Goal: Information Seeking & Learning: Learn about a topic

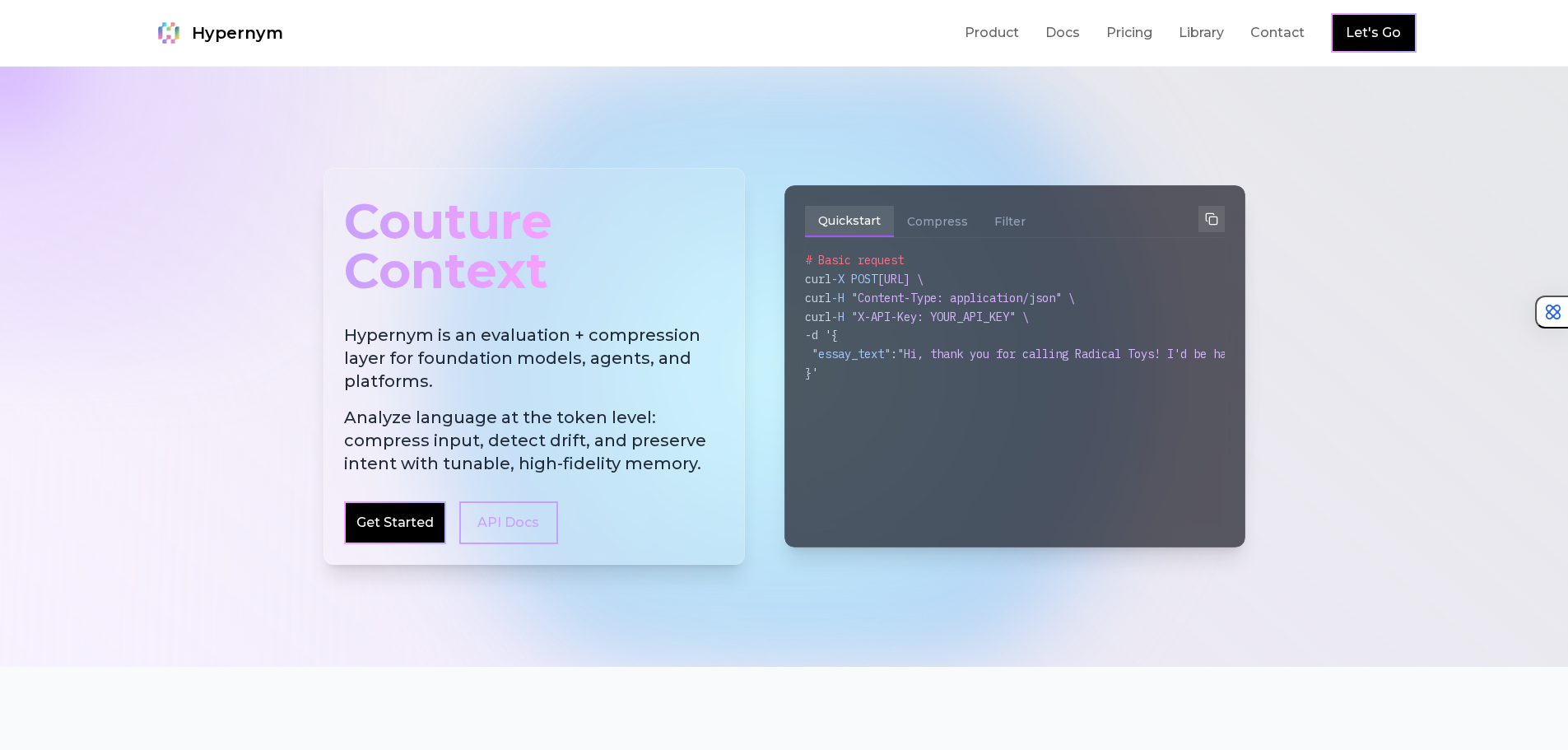
click at [475, 236] on div "Couture Context" at bounding box center [534, 246] width 381 height 115
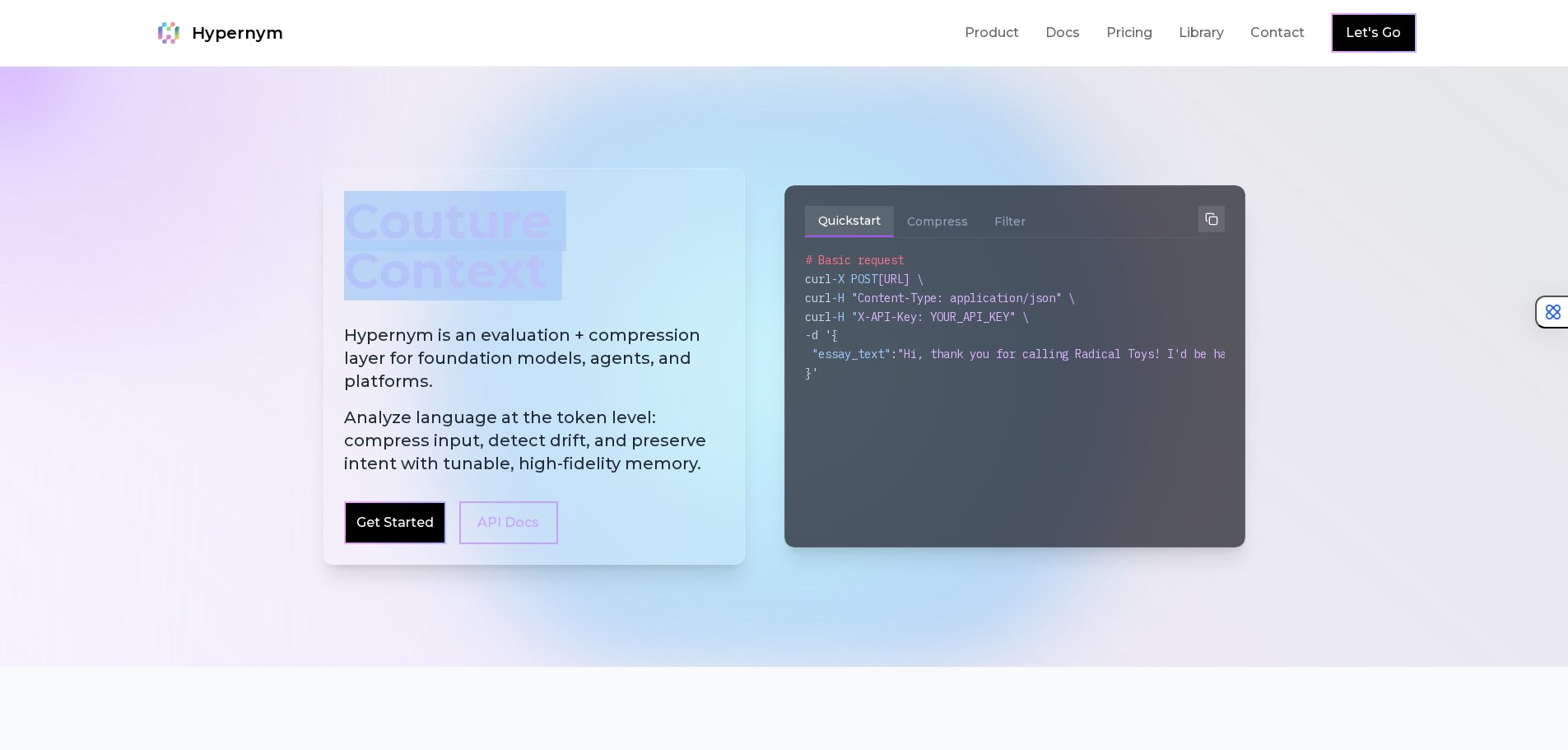
click at [475, 236] on div "Couture Context" at bounding box center [534, 246] width 381 height 115
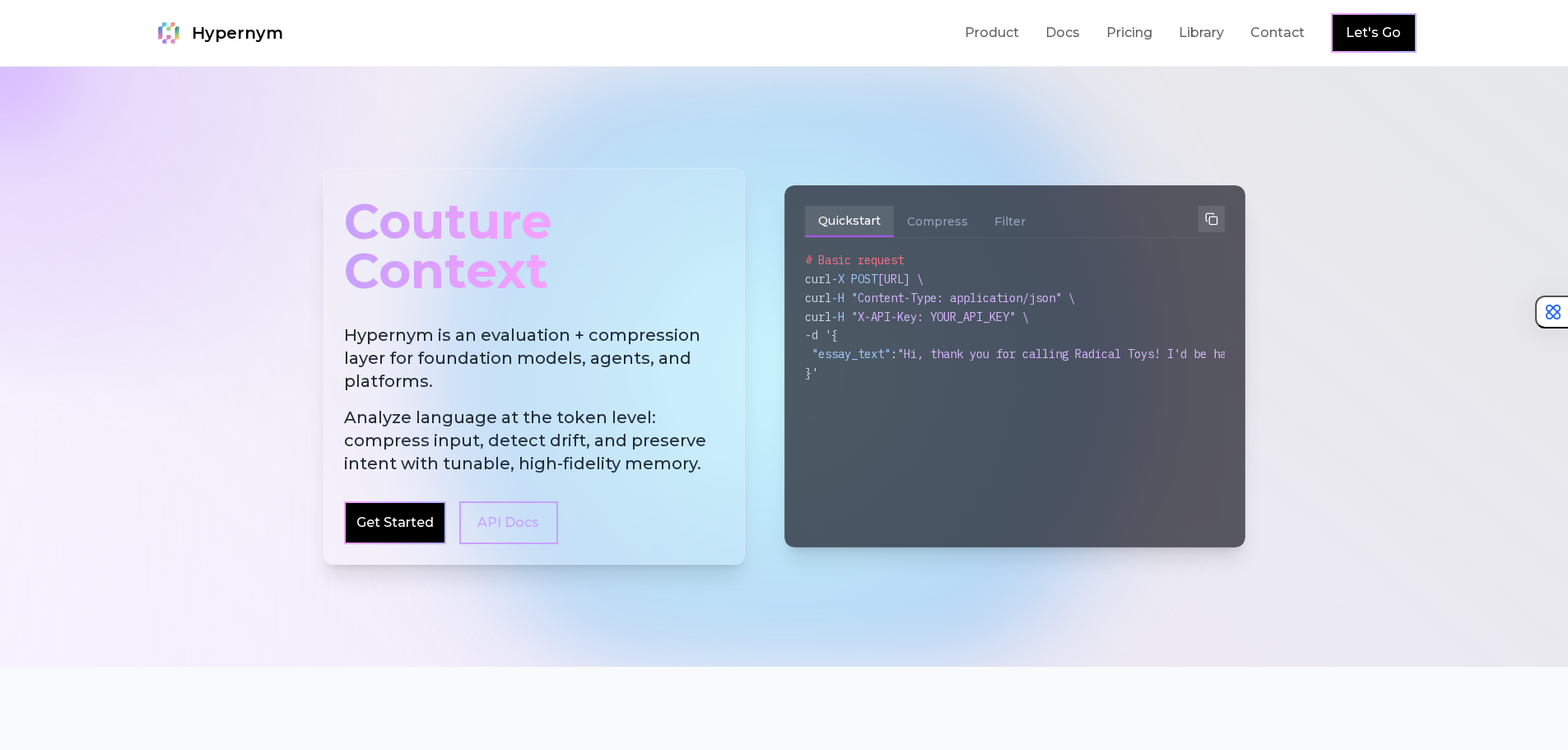
click at [478, 348] on h2 "Hypernym is an evaluation + compression layer for foundation models, agents, an…" at bounding box center [534, 398] width 381 height 151
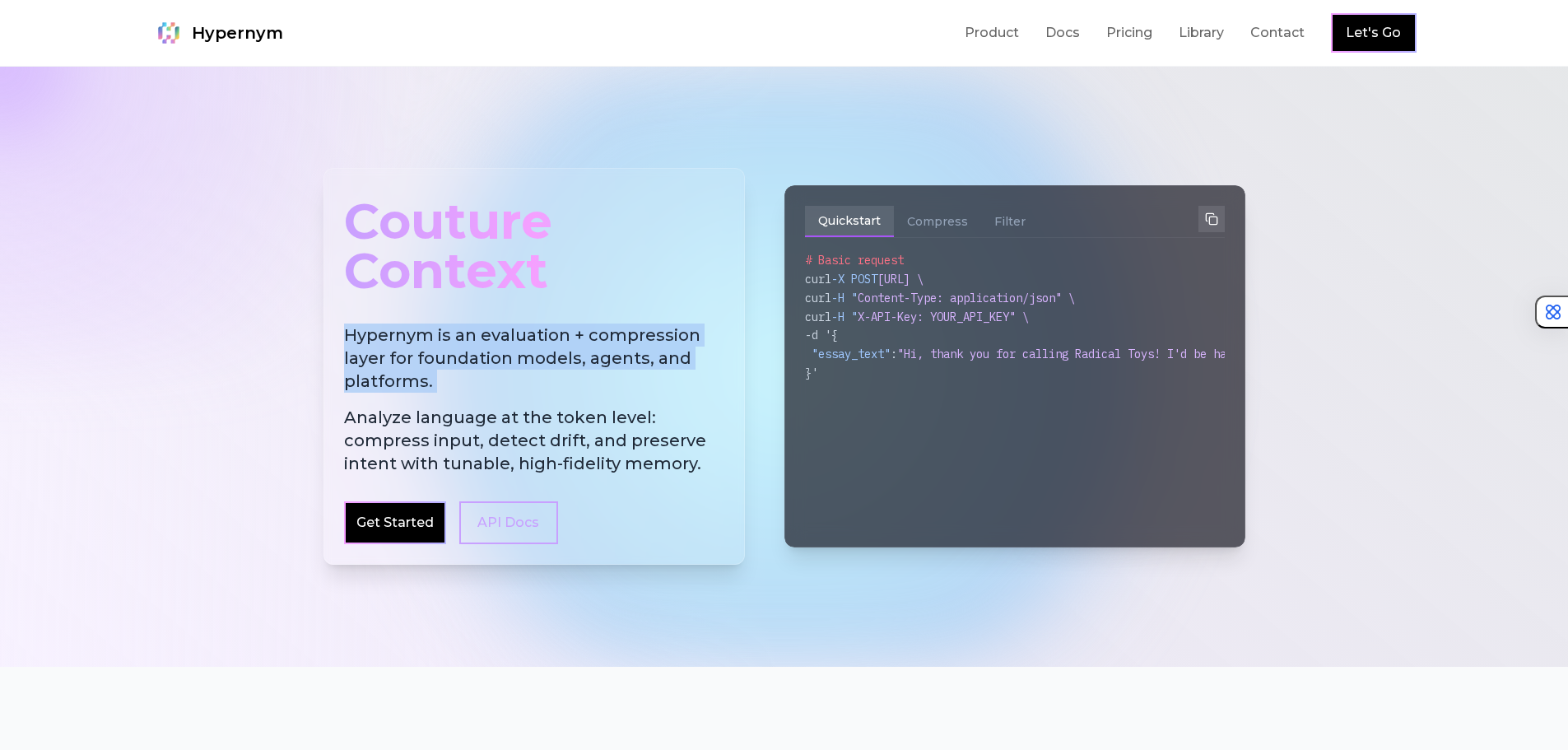
click at [478, 348] on h2 "Hypernym is an evaluation + compression layer for foundation models, agents, an…" at bounding box center [534, 398] width 381 height 151
click at [530, 337] on h2 "Hypernym is an evaluation + compression layer for foundation models, agents, an…" at bounding box center [534, 398] width 381 height 151
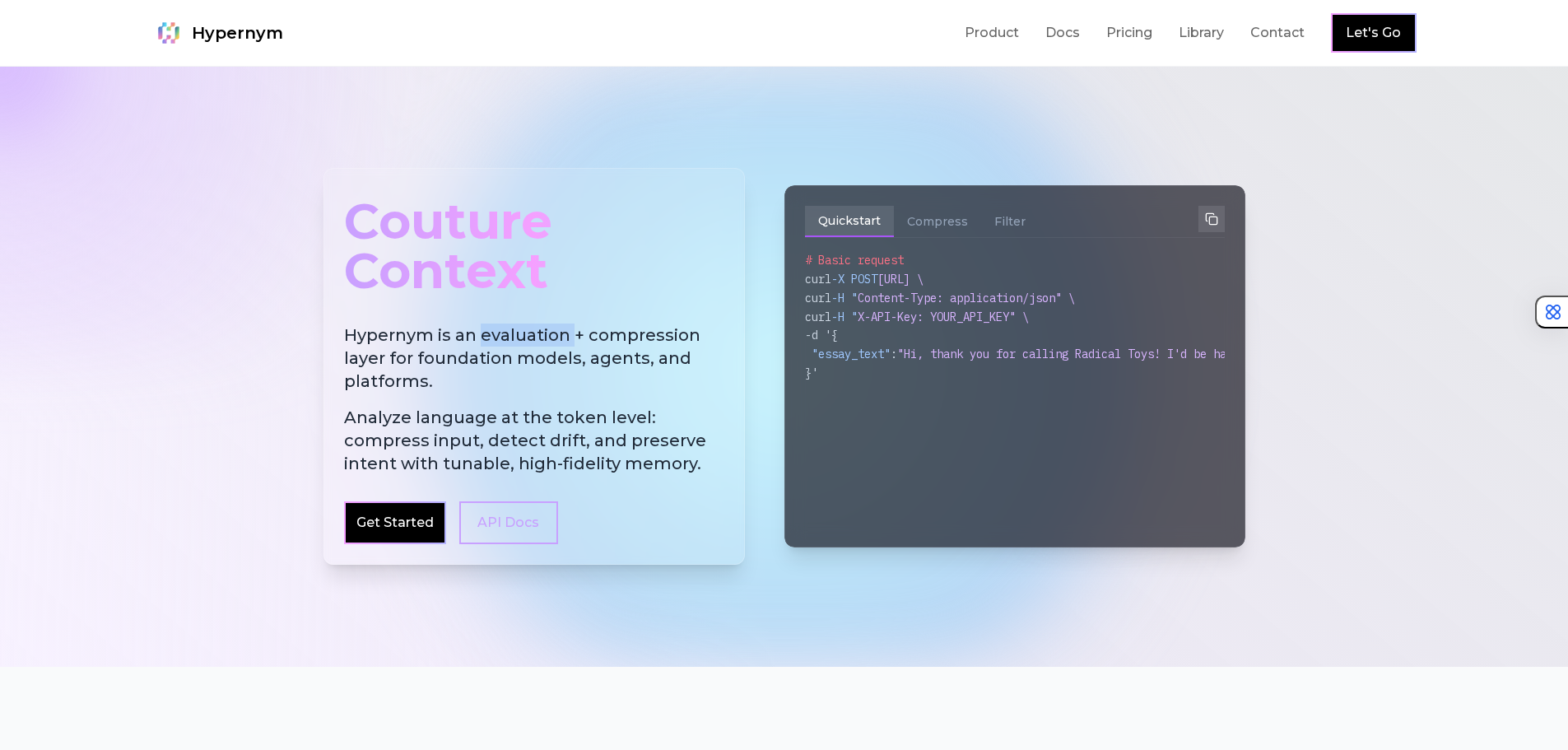
click at [530, 337] on h2 "Hypernym is an evaluation + compression layer for foundation models, agents, an…" at bounding box center [534, 398] width 381 height 151
click at [516, 337] on h2 "Hypernym is an evaluation + compression layer for foundation models, agents, an…" at bounding box center [534, 398] width 381 height 151
click at [613, 342] on h2 "Hypernym is an evaluation + compression layer for foundation models, agents, an…" at bounding box center [534, 398] width 381 height 151
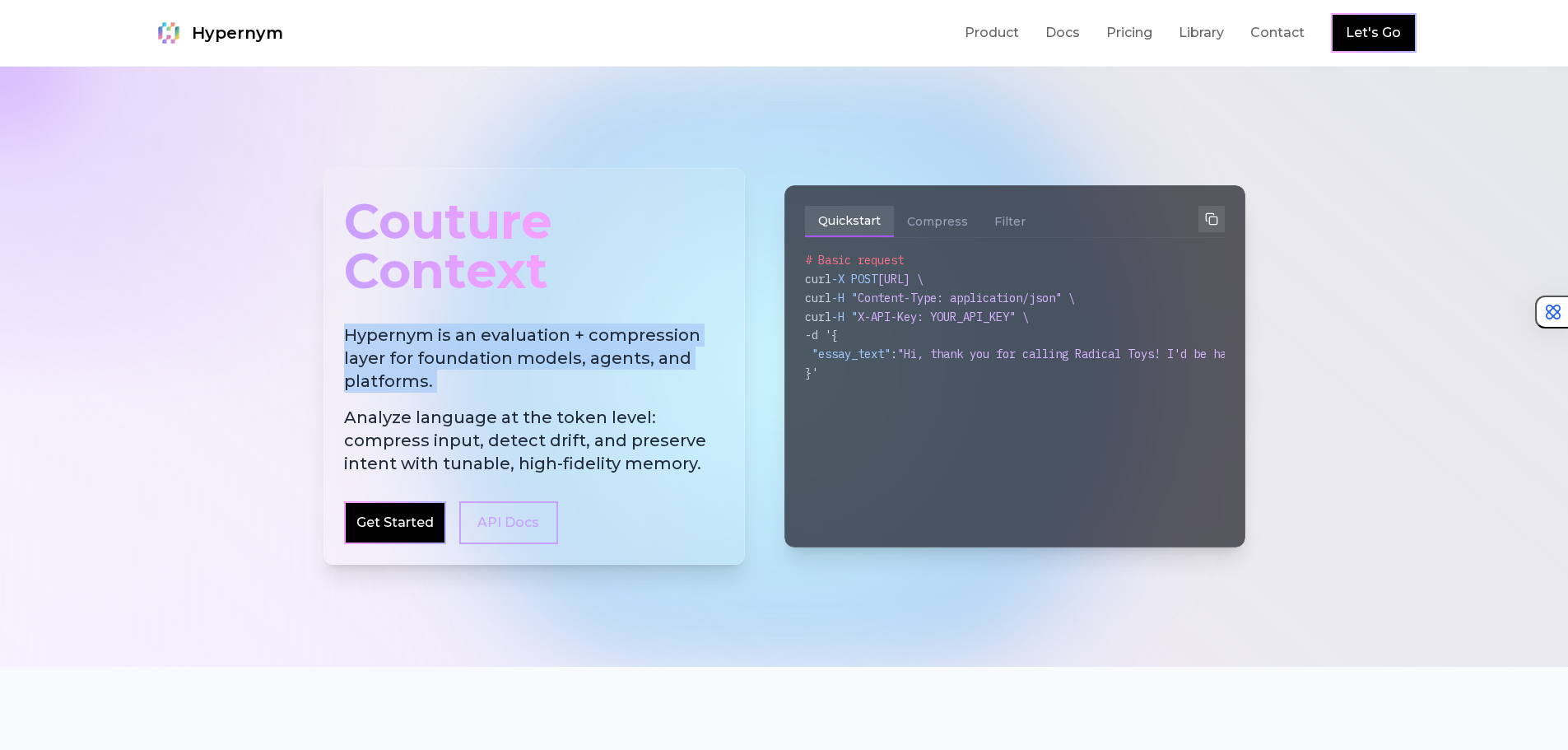
click at [613, 342] on h2 "Hypernym is an evaluation + compression layer for foundation models, agents, an…" at bounding box center [534, 398] width 381 height 151
click at [478, 349] on h2 "Hypernym is an evaluation + compression layer for foundation models, agents, an…" at bounding box center [534, 398] width 381 height 151
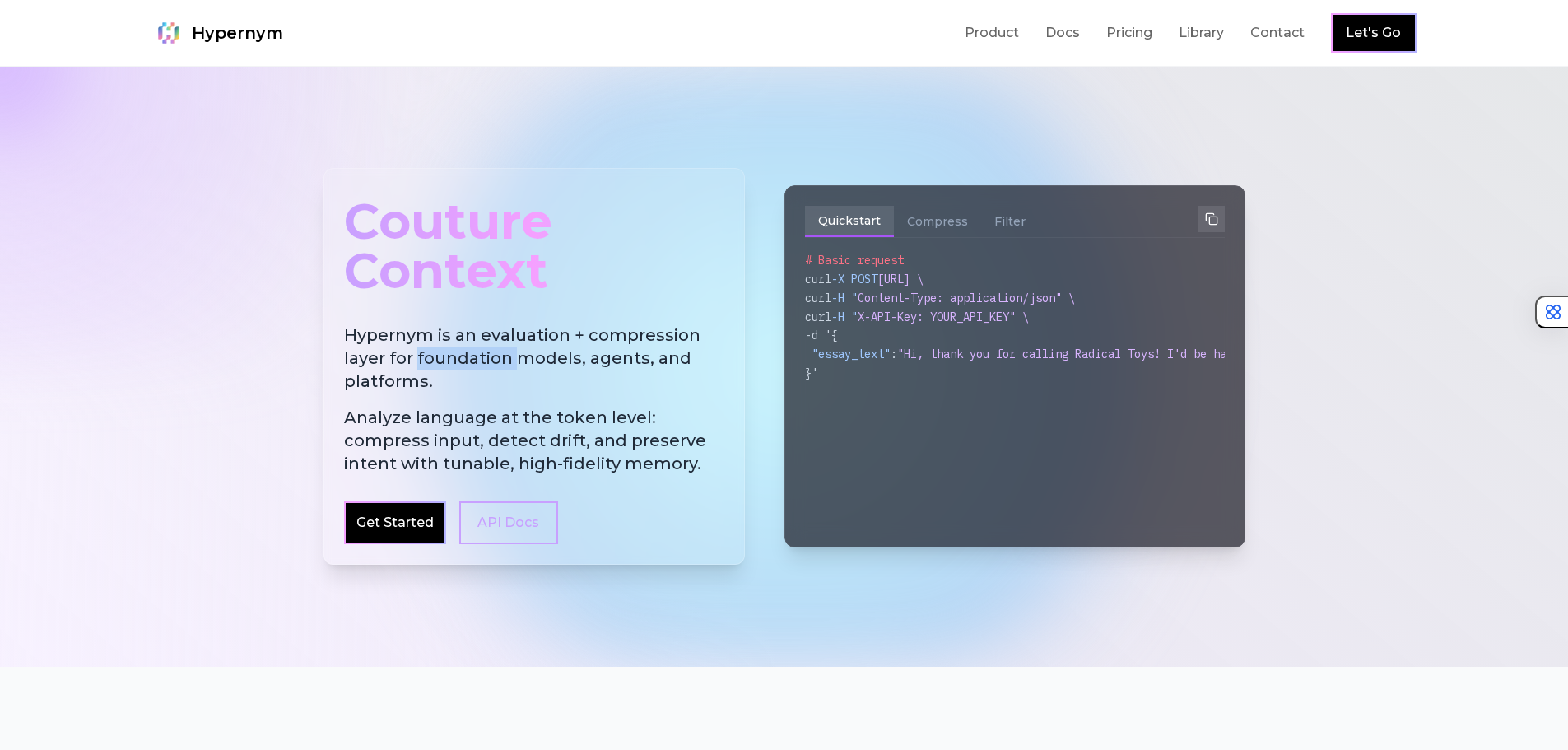
click at [478, 349] on h2 "Hypernym is an evaluation + compression layer for foundation models, agents, an…" at bounding box center [534, 398] width 381 height 151
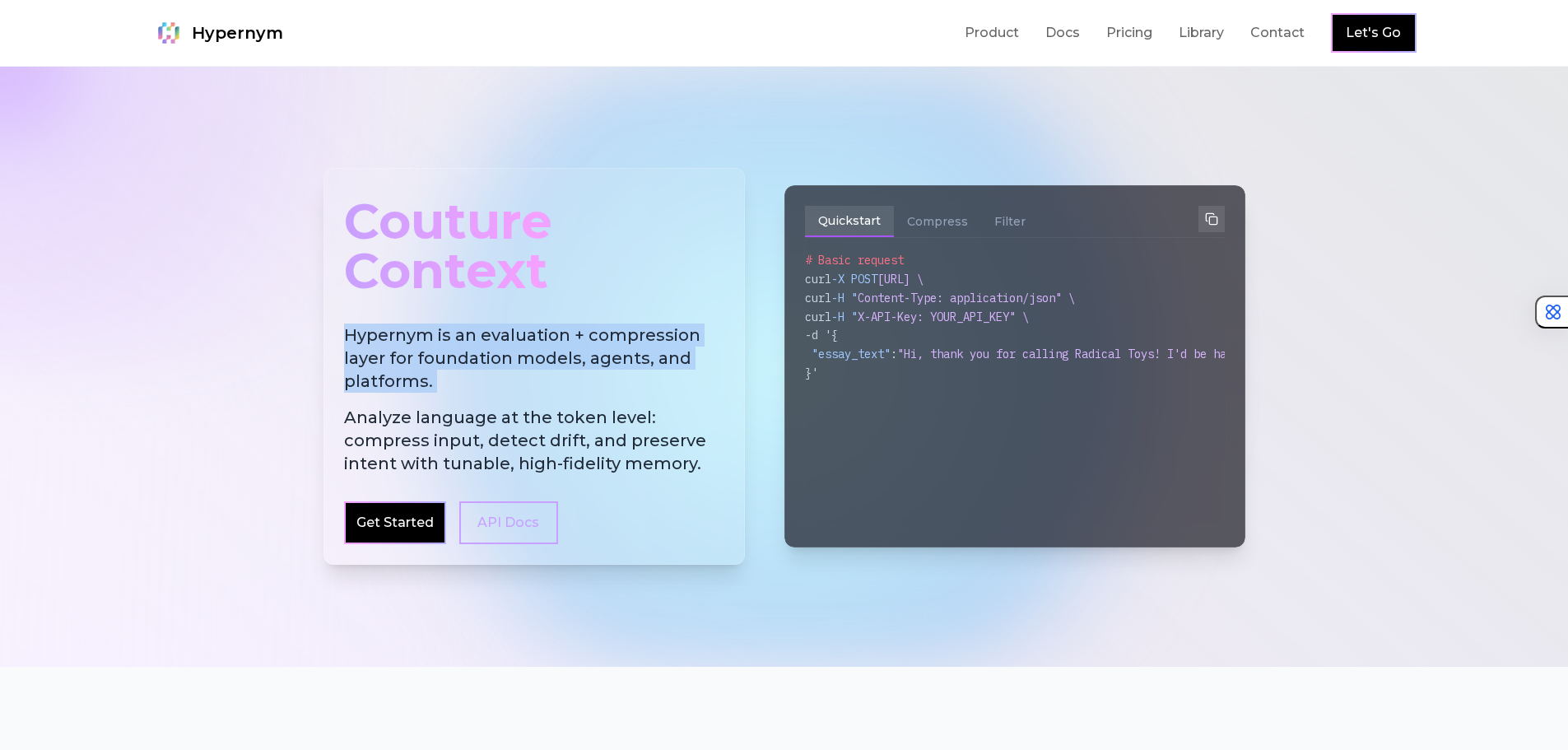
click at [478, 349] on h2 "Hypernym is an evaluation + compression layer for foundation models, agents, an…" at bounding box center [534, 398] width 381 height 151
click at [523, 358] on h2 "Hypernym is an evaluation + compression layer for foundation models, agents, an…" at bounding box center [534, 398] width 381 height 151
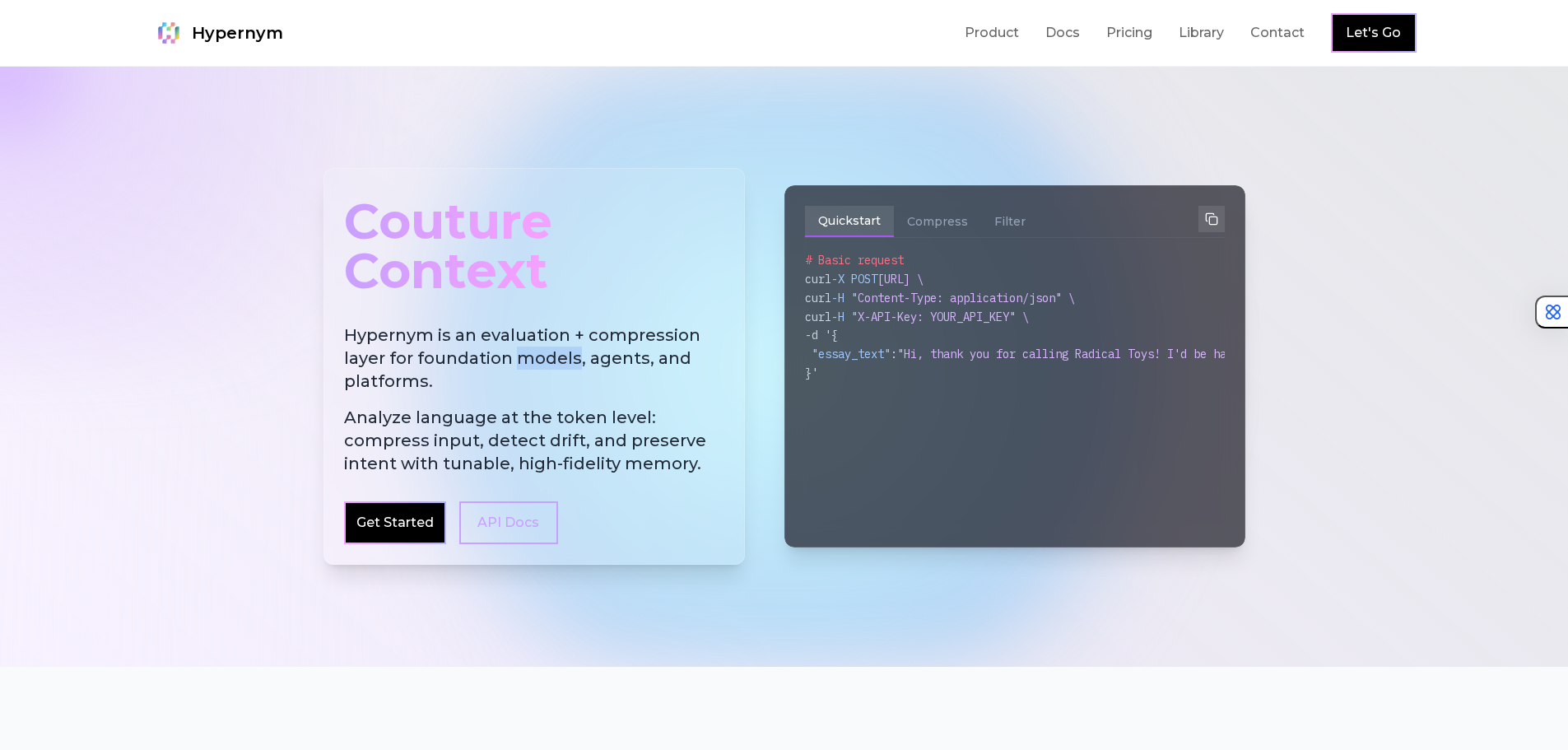
click at [523, 358] on h2 "Hypernym is an evaluation + compression layer for foundation models, agents, an…" at bounding box center [534, 398] width 381 height 151
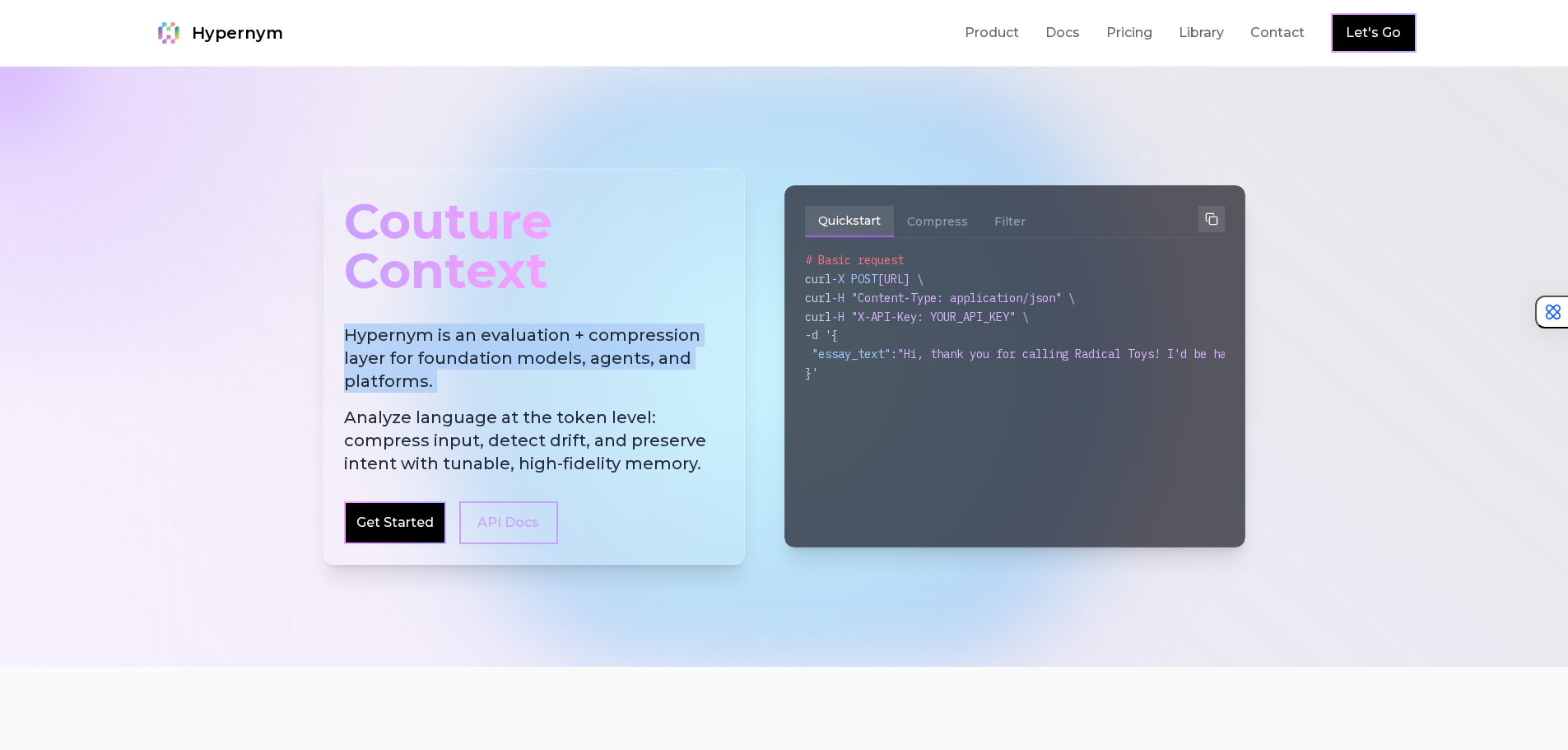
click at [463, 364] on h2 "Hypernym is an evaluation + compression layer for foundation models, agents, an…" at bounding box center [534, 398] width 381 height 151
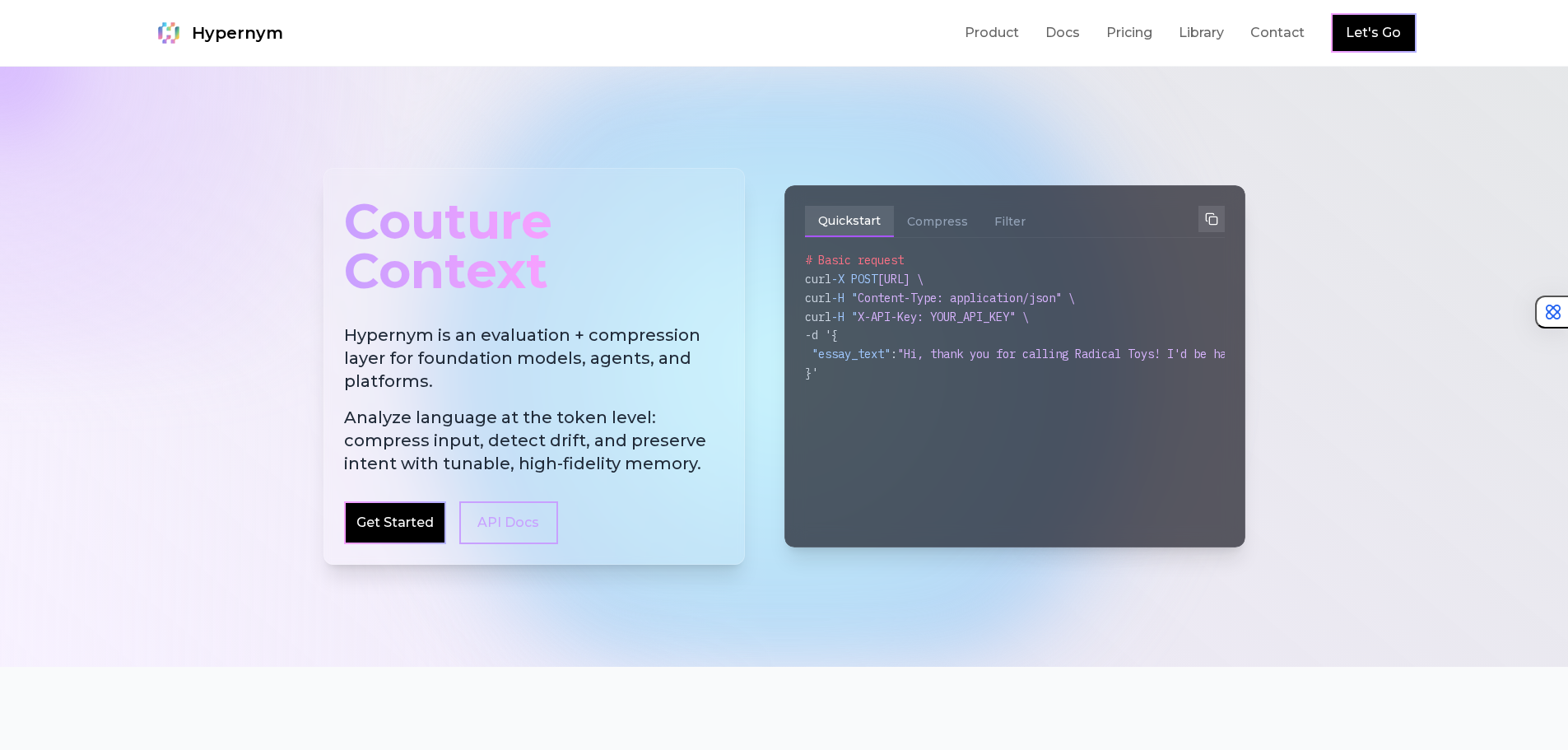
click at [456, 415] on span "Analyze language at the token level: compress input, detect drift, and preserve…" at bounding box center [534, 440] width 381 height 69
click at [501, 418] on span "Analyze language at the token level: compress input, detect drift, and preserve…" at bounding box center [534, 440] width 381 height 69
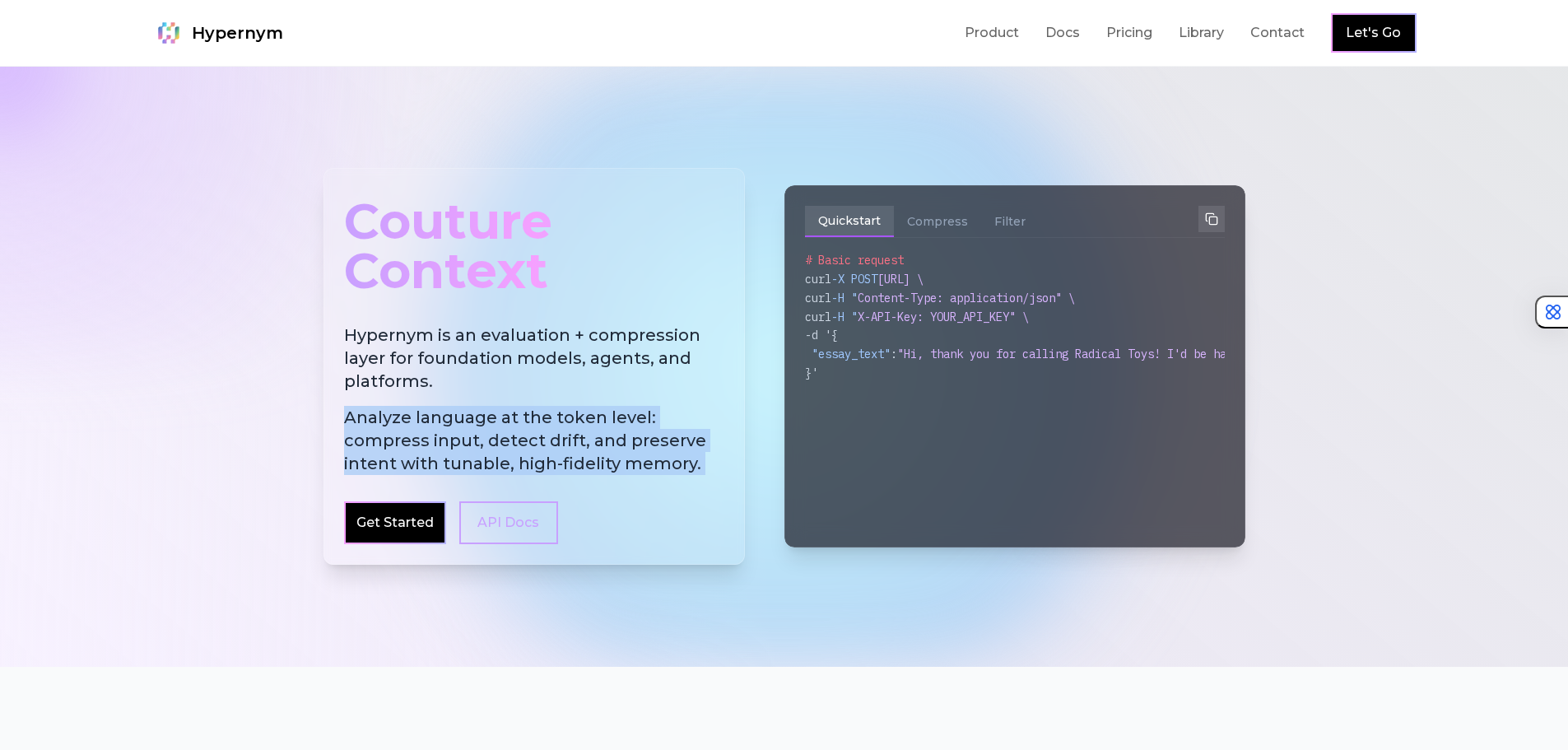
click at [501, 418] on span "Analyze language at the token level: compress input, detect drift, and preserve…" at bounding box center [534, 440] width 381 height 69
click at [523, 417] on span "Analyze language at the token level: compress input, detect drift, and preserve…" at bounding box center [534, 440] width 381 height 69
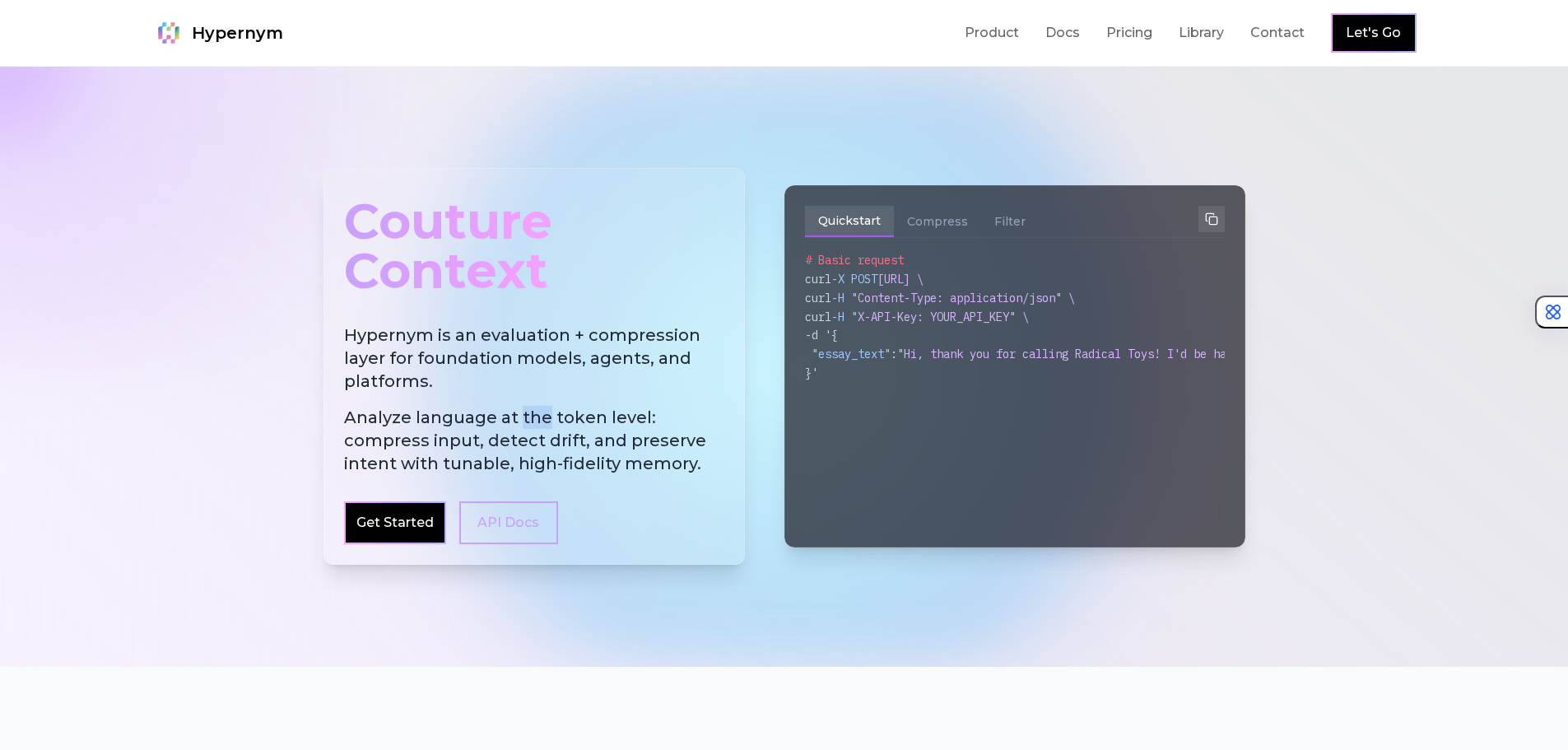
click at [523, 417] on span "Analyze language at the token level: compress input, detect drift, and preserve…" at bounding box center [534, 440] width 381 height 69
click at [501, 419] on span "Analyze language at the token level: compress input, detect drift, and preserve…" at bounding box center [534, 440] width 381 height 69
click at [443, 442] on span "Analyze language at the token level: compress input, detect drift, and preserve…" at bounding box center [534, 440] width 381 height 69
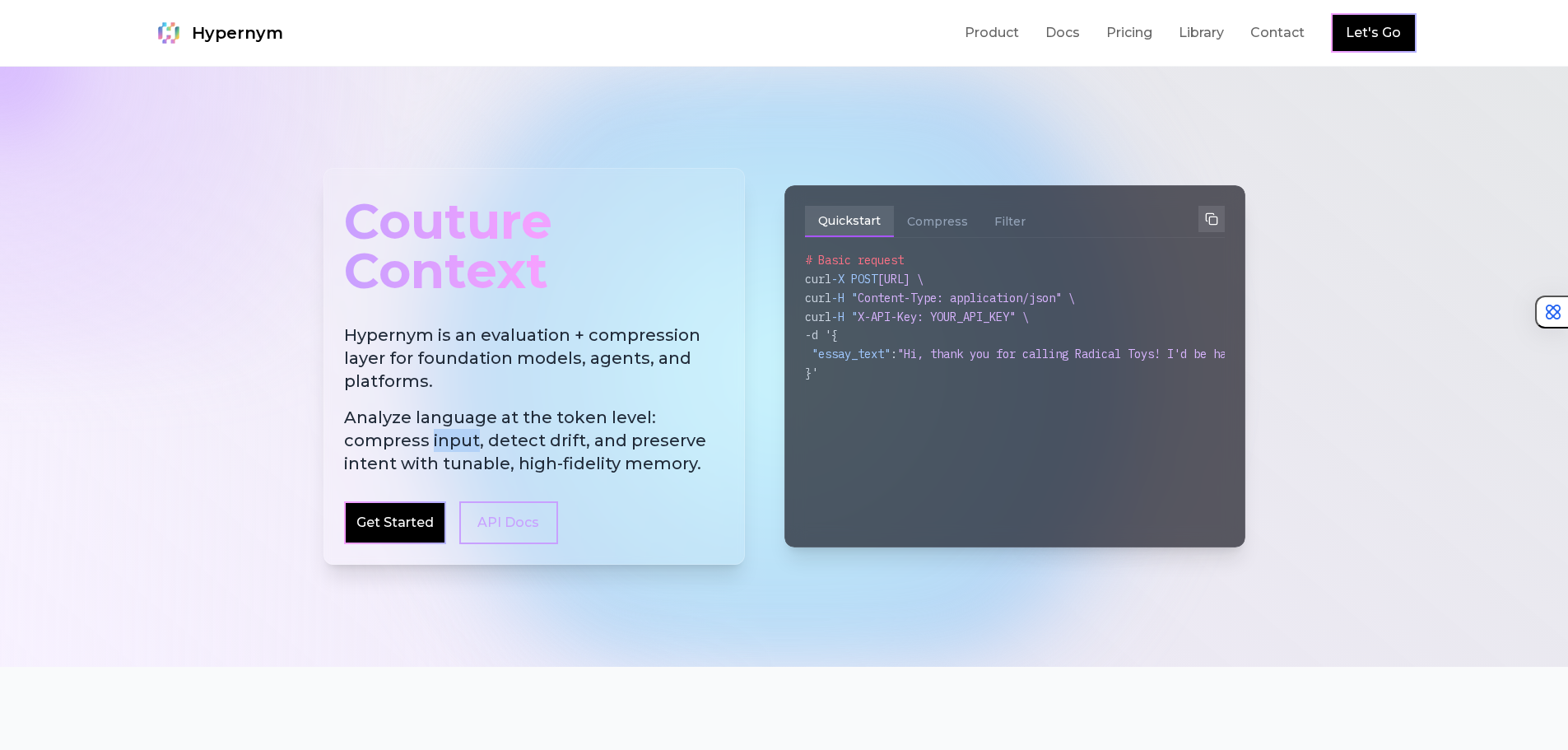
click at [443, 442] on span "Analyze language at the token level: compress input, detect drift, and preserve…" at bounding box center [534, 440] width 381 height 69
click at [468, 417] on span "Analyze language at the token level: compress input, detect drift, and preserve…" at bounding box center [534, 440] width 381 height 69
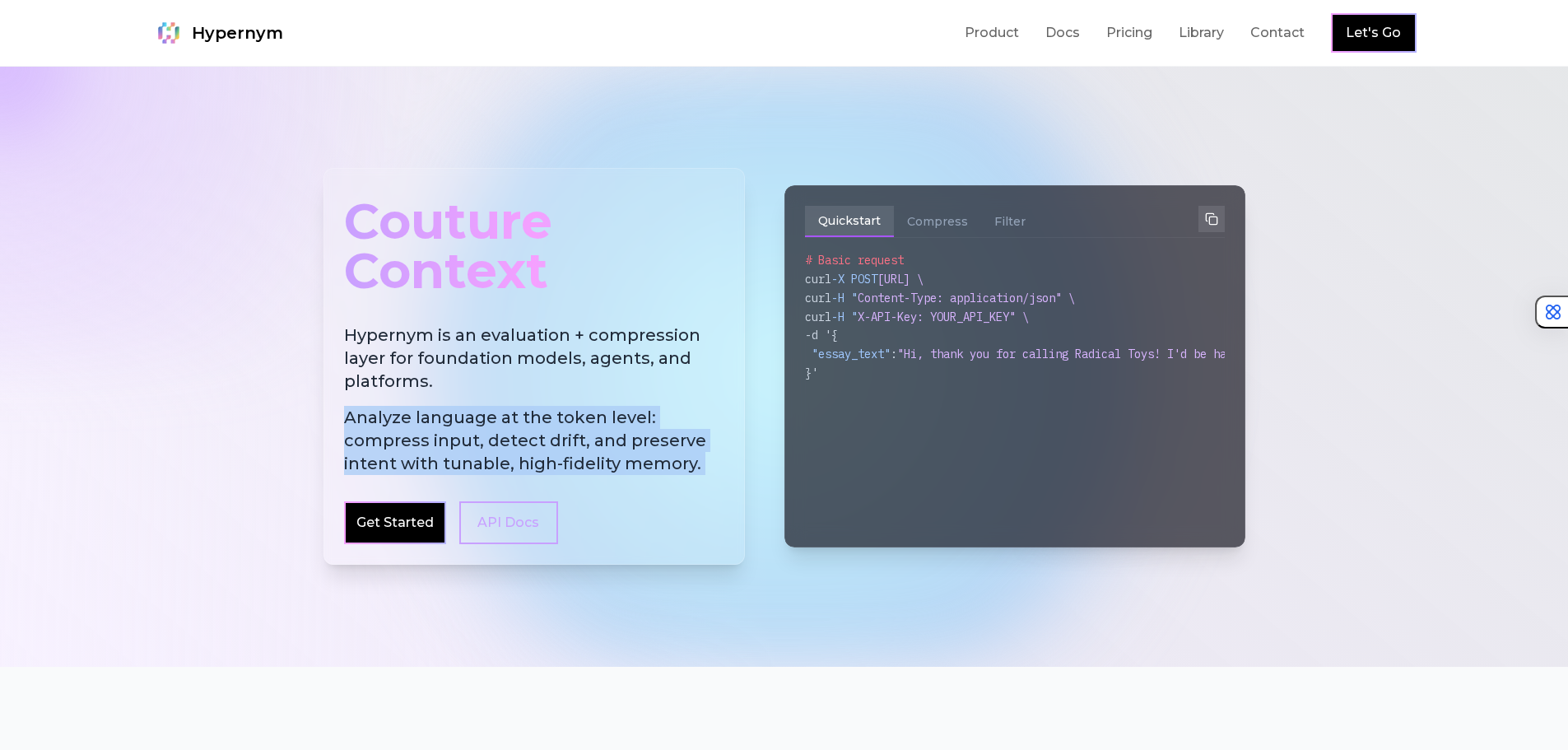
click at [468, 417] on span "Analyze language at the token level: compress input, detect drift, and preserve…" at bounding box center [534, 440] width 381 height 69
click at [519, 440] on span "Analyze language at the token level: compress input, detect drift, and preserve…" at bounding box center [534, 440] width 381 height 69
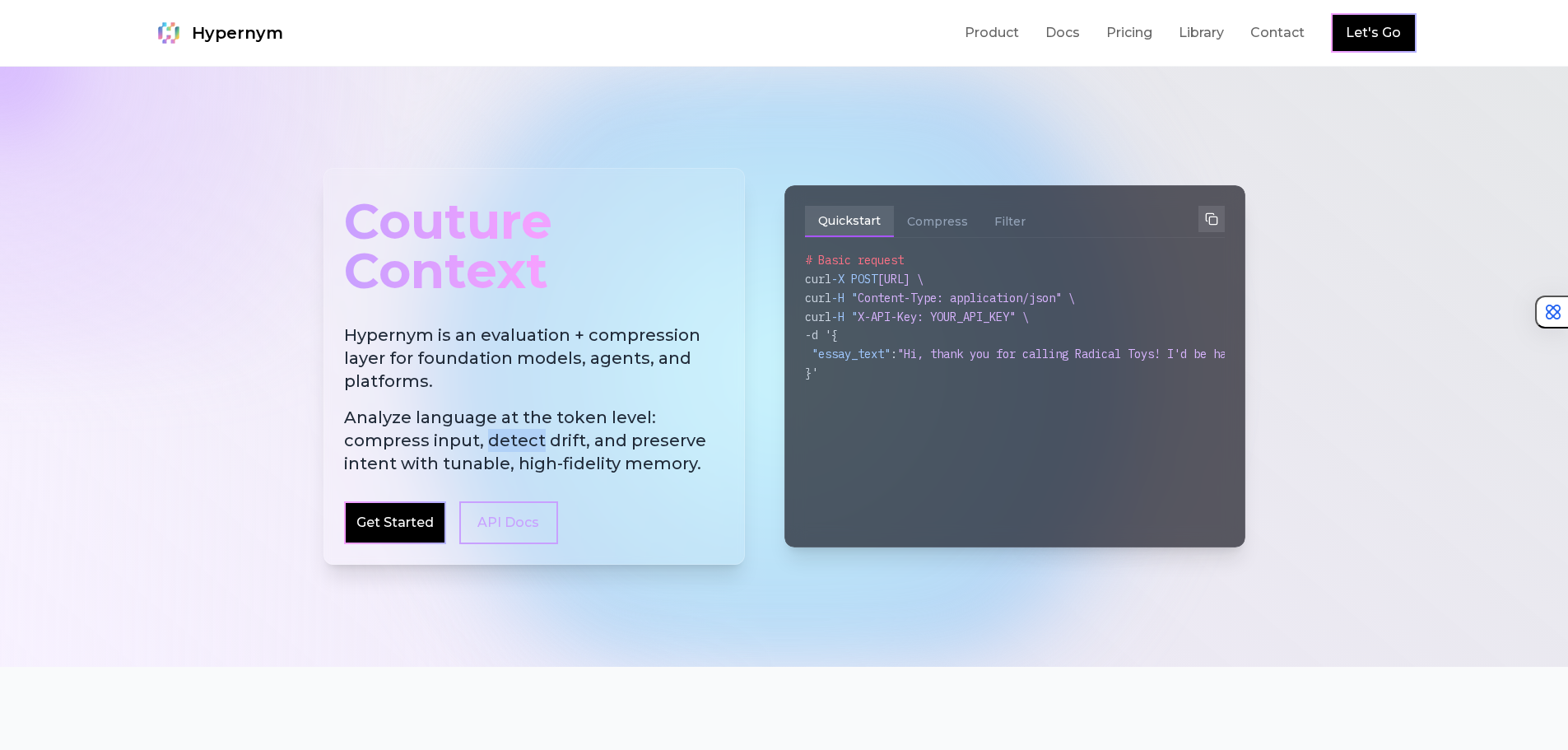
click at [519, 440] on span "Analyze language at the token level: compress input, detect drift, and preserve…" at bounding box center [534, 440] width 381 height 69
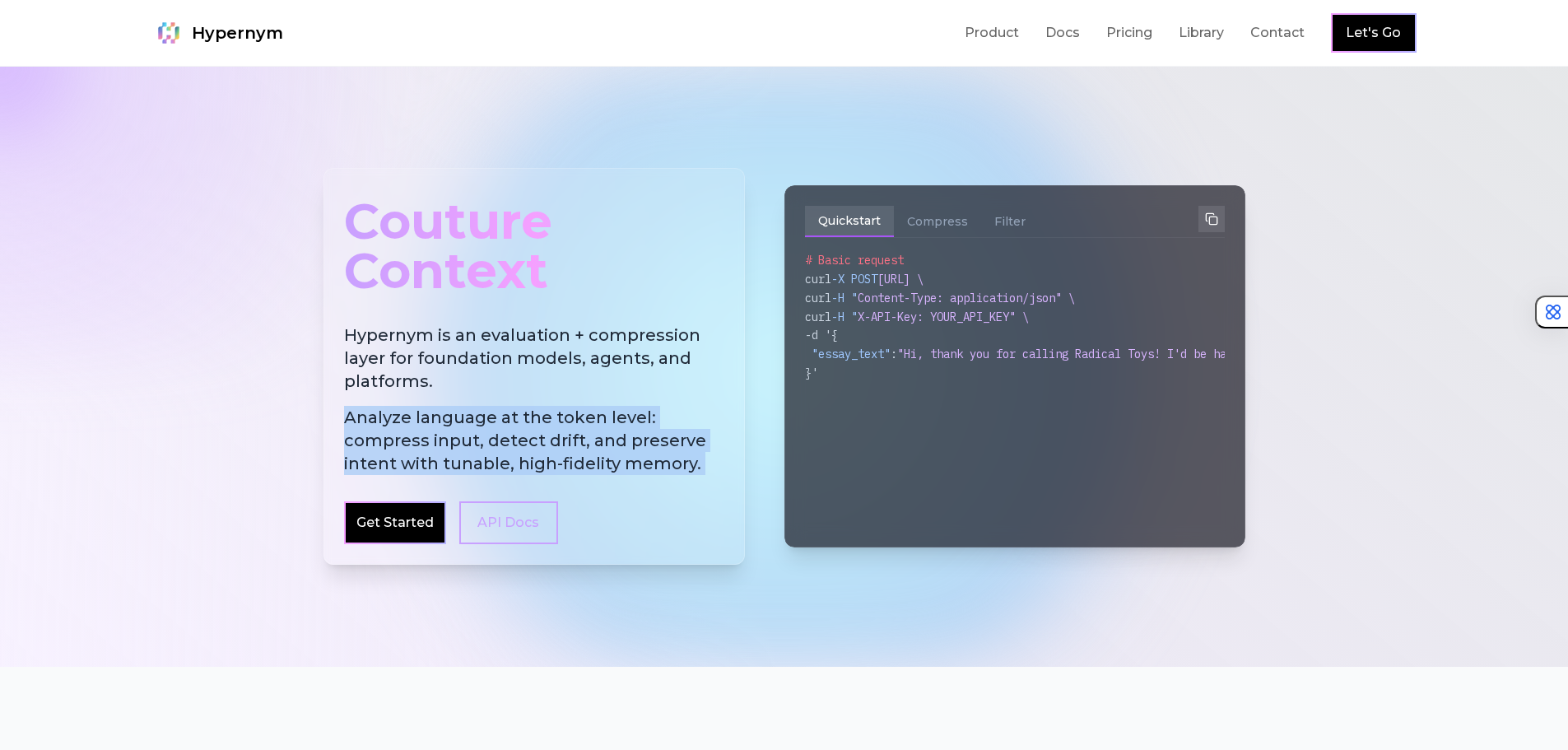
click at [519, 440] on span "Analyze language at the token level: compress input, detect drift, and preserve…" at bounding box center [534, 440] width 381 height 69
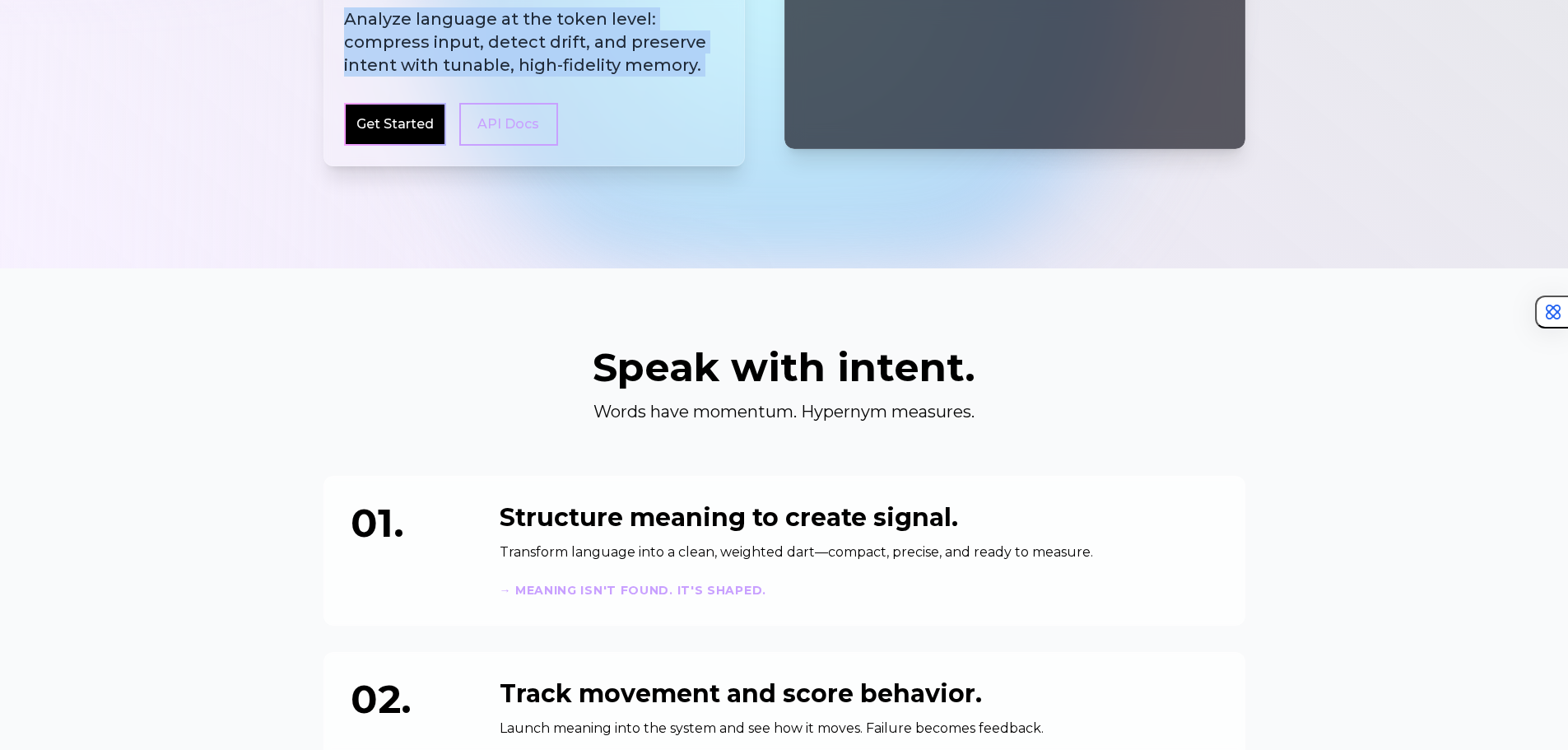
scroll to position [400, 0]
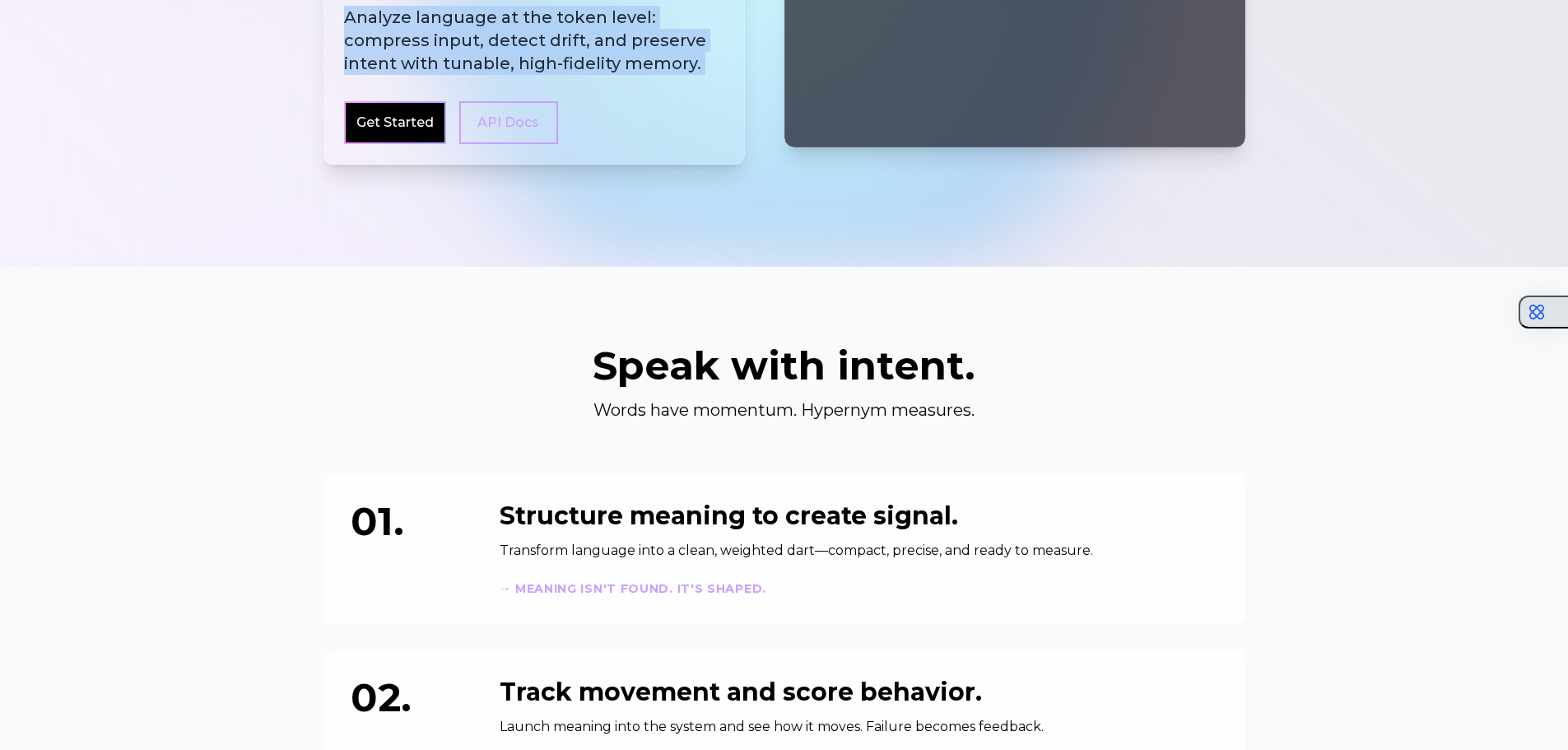
click at [1549, 307] on button "button" at bounding box center [1543, 312] width 49 height 33
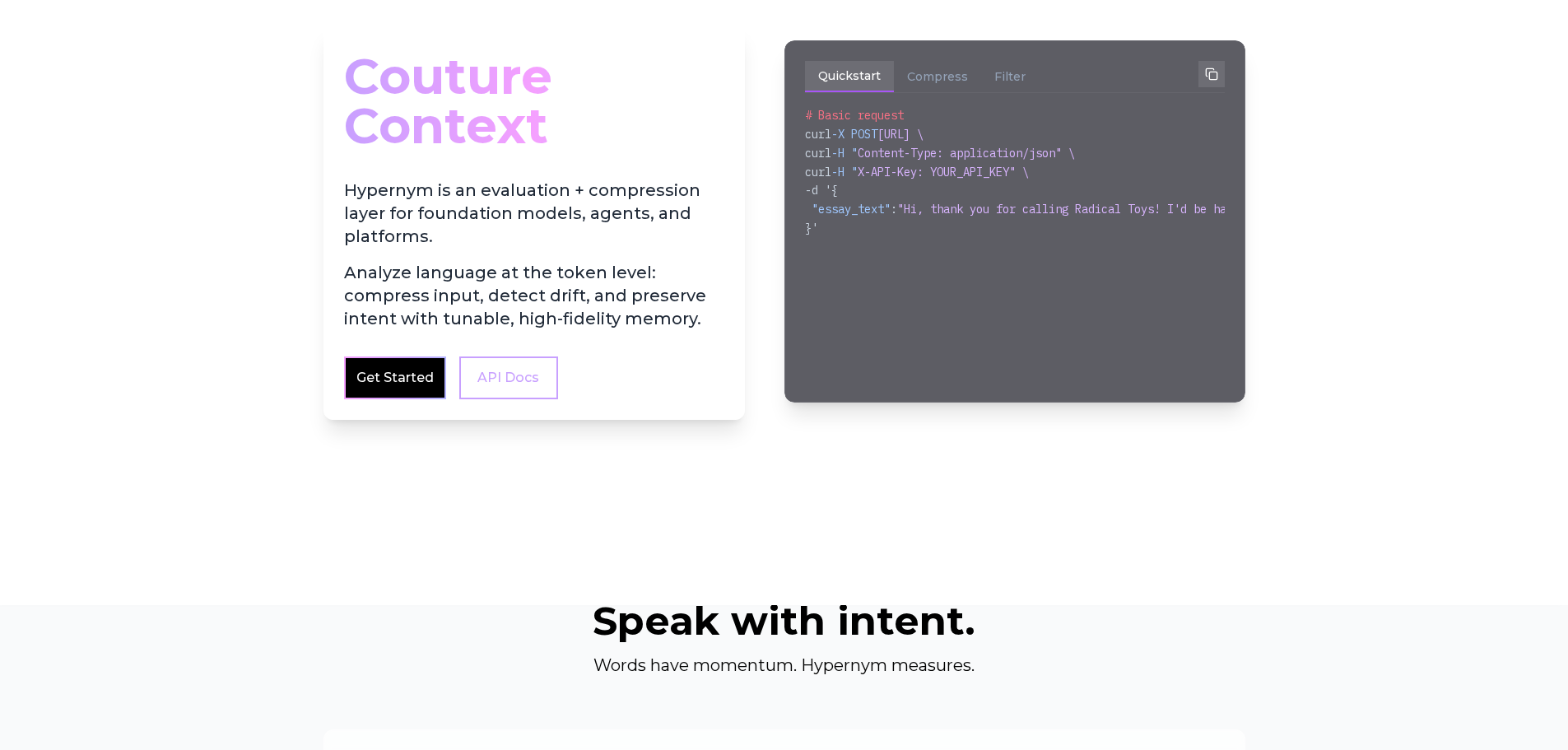
scroll to position [0, 0]
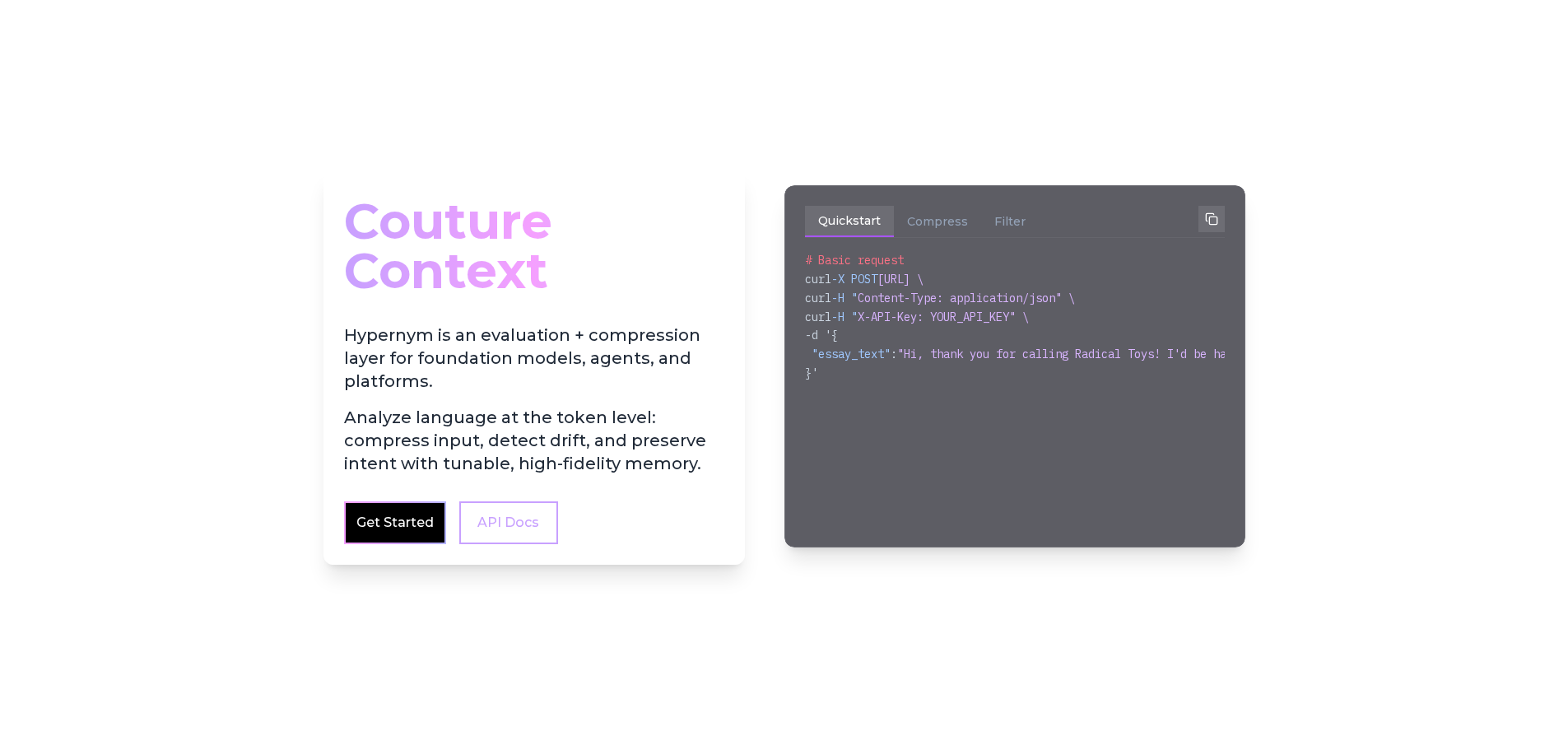
click at [950, 130] on div "Couture Context Hypernym is an evaluation + compression layer for foundation mo…" at bounding box center [784, 367] width 949 height 555
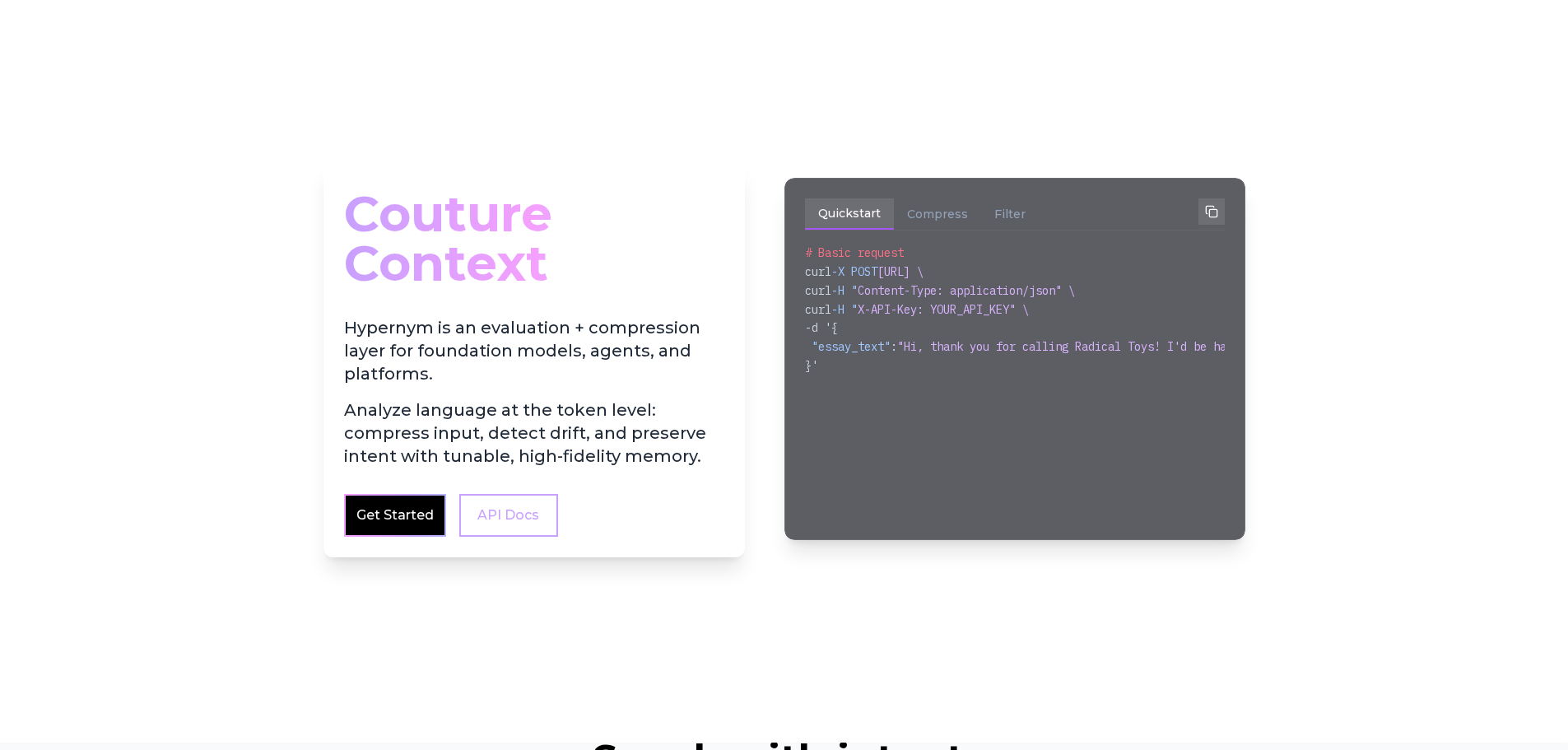
click at [782, 157] on div "Couture Context Hypernym is an evaluation + compression layer for foundation mo…" at bounding box center [784, 359] width 949 height 555
